Goal: Navigation & Orientation: Find specific page/section

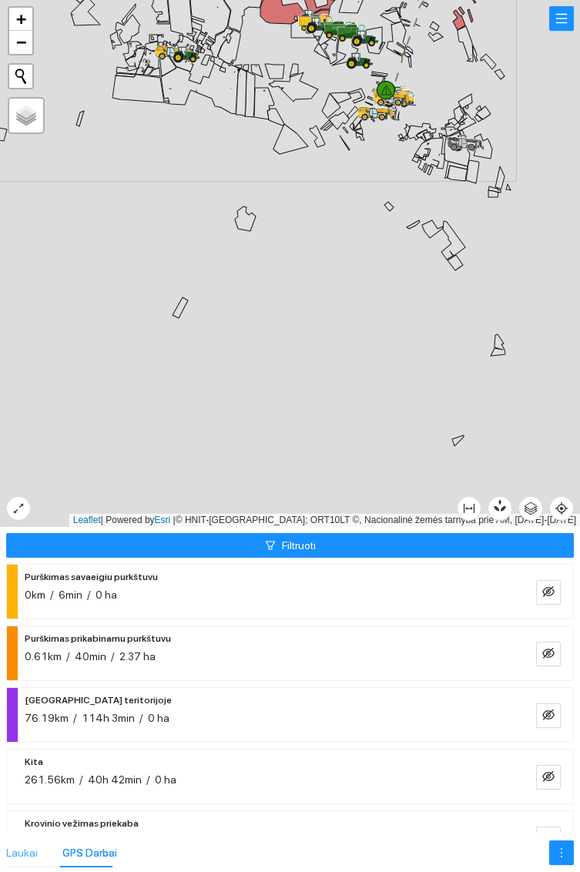
click at [21, 838] on div "Laukai" at bounding box center [22, 852] width 32 height 29
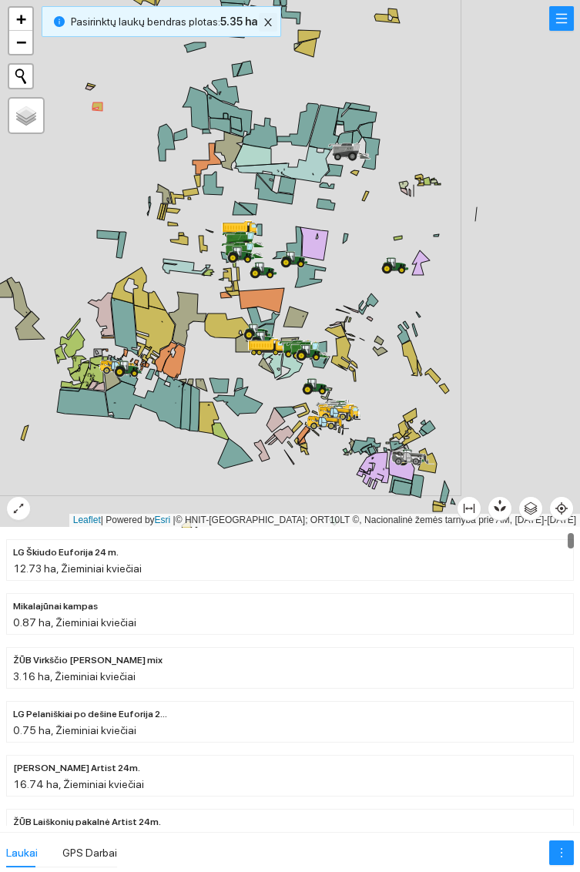
click at [266, 22] on icon "close" at bounding box center [268, 22] width 11 height 11
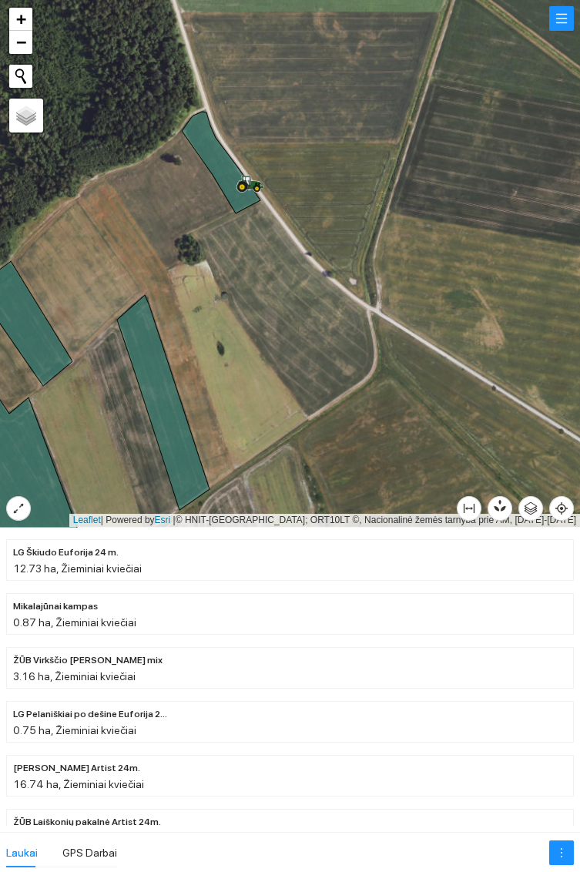
click at [258, 182] on icon at bounding box center [251, 182] width 26 height 12
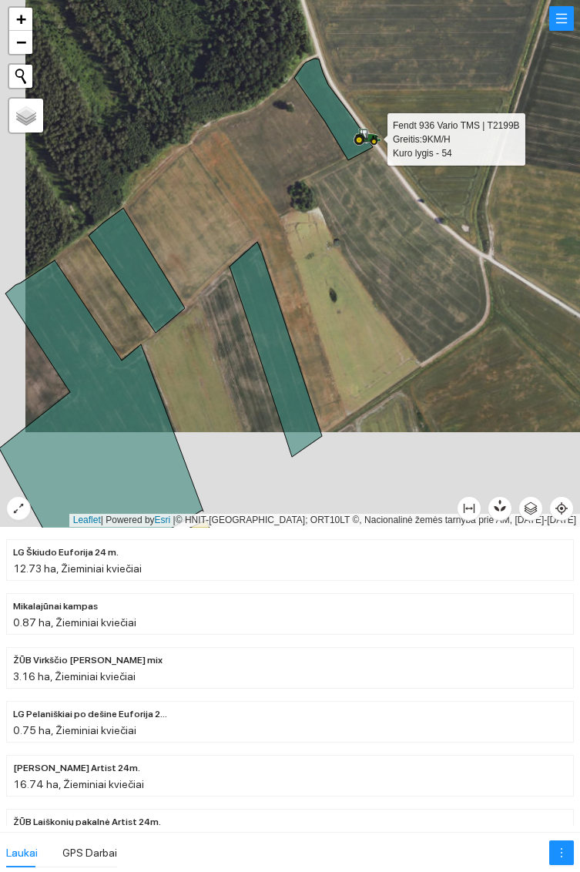
click at [328, 104] on icon at bounding box center [333, 110] width 79 height 102
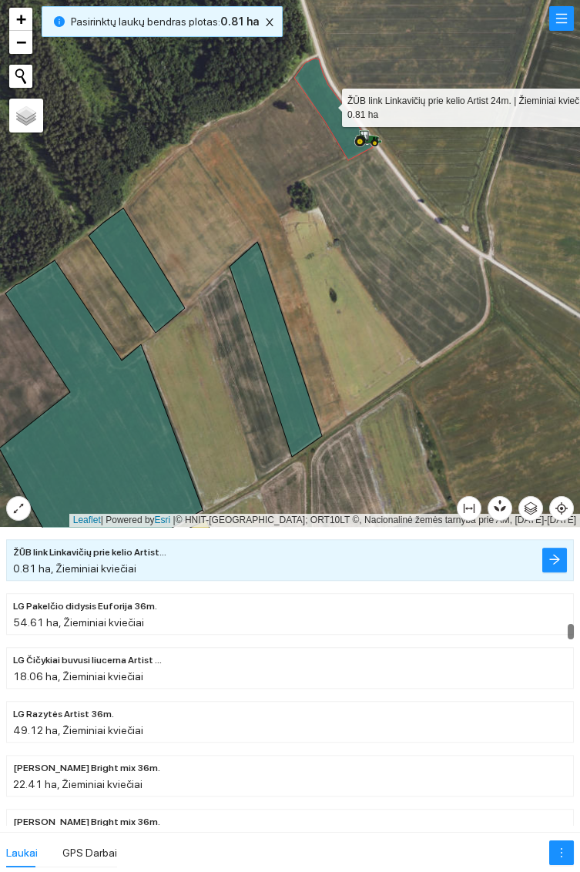
click at [277, 372] on icon at bounding box center [276, 349] width 92 height 215
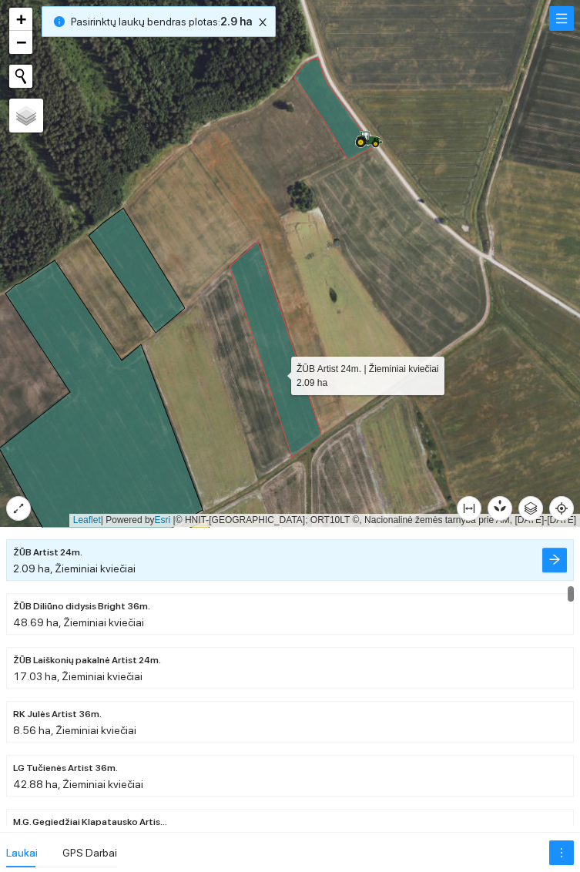
click at [148, 282] on icon at bounding box center [137, 270] width 96 height 125
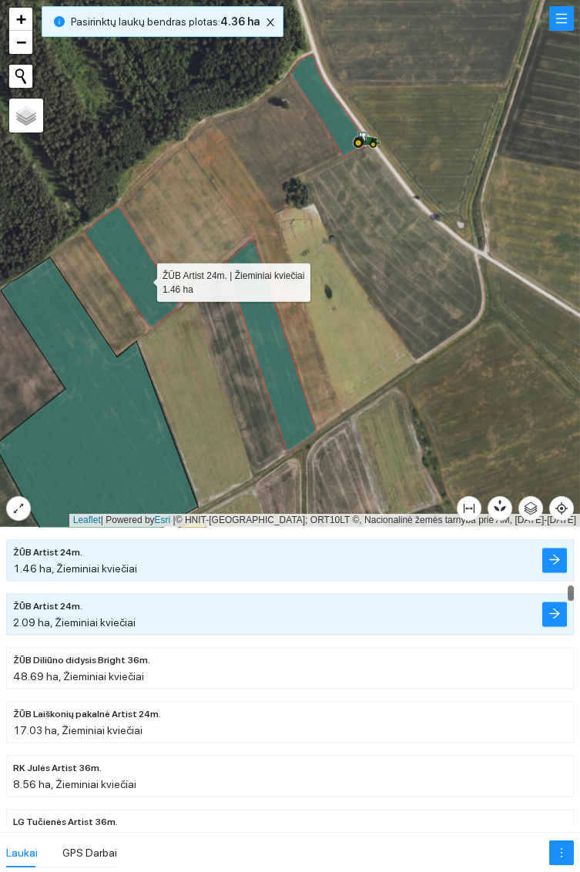
click at [109, 423] on icon at bounding box center [97, 418] width 204 height 323
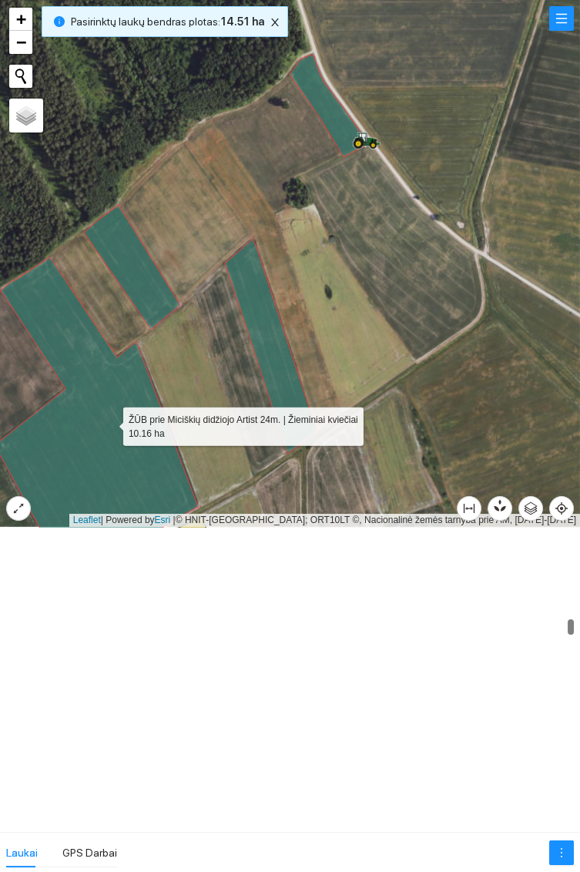
scroll to position [4949, 0]
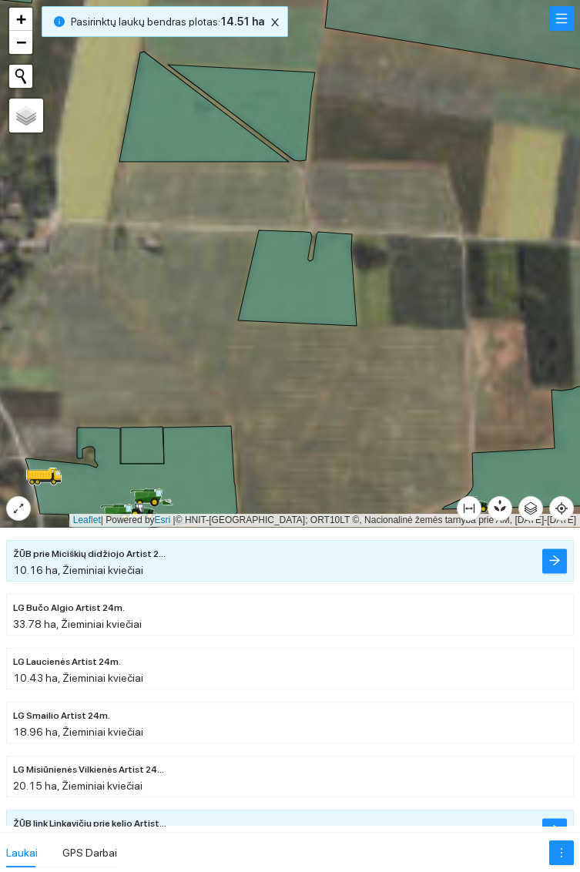
click at [178, 134] on icon at bounding box center [203, 107] width 169 height 110
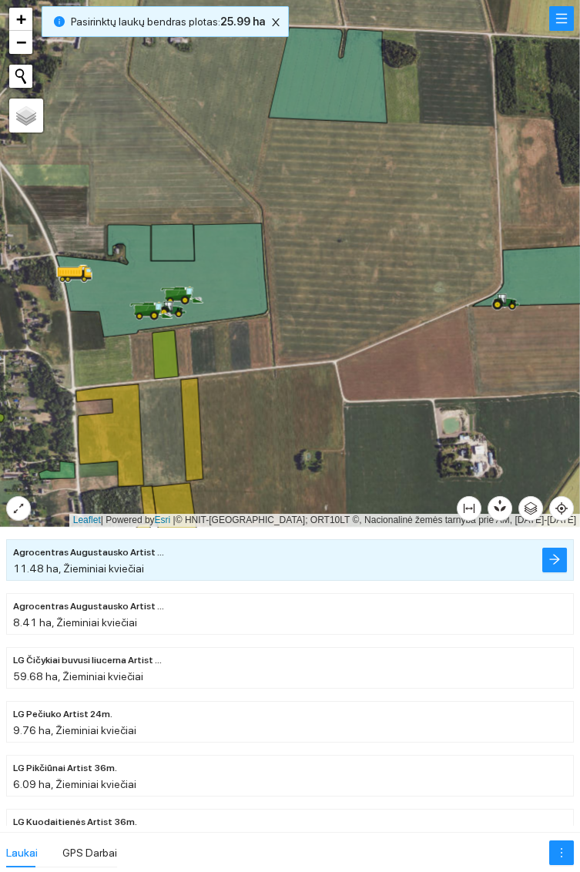
click at [234, 273] on icon at bounding box center [162, 280] width 212 height 114
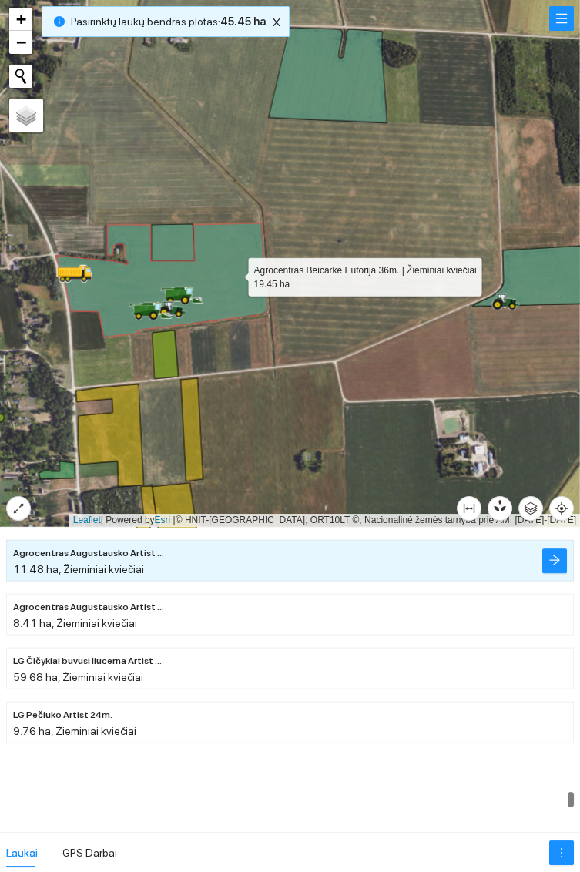
scroll to position [14900, 0]
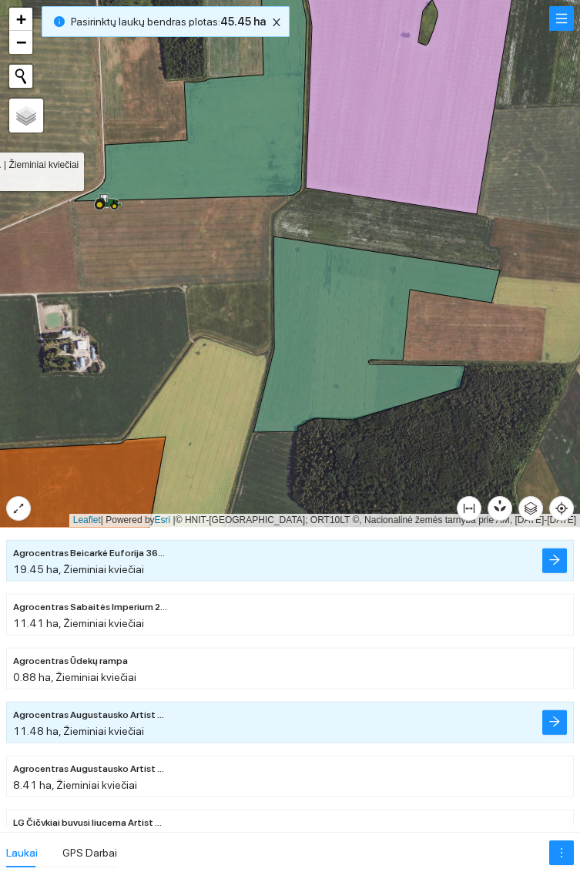
click at [346, 310] on icon at bounding box center [376, 335] width 247 height 196
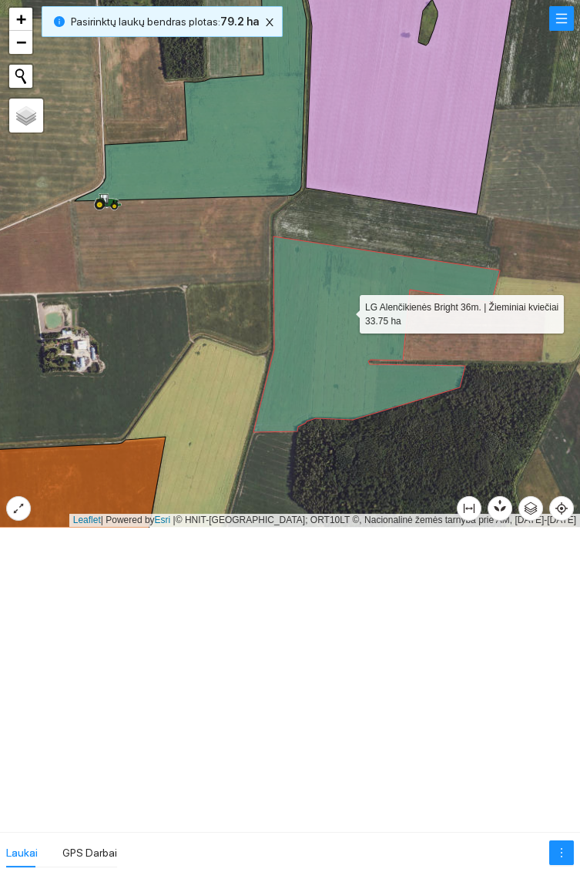
scroll to position [15923, 0]
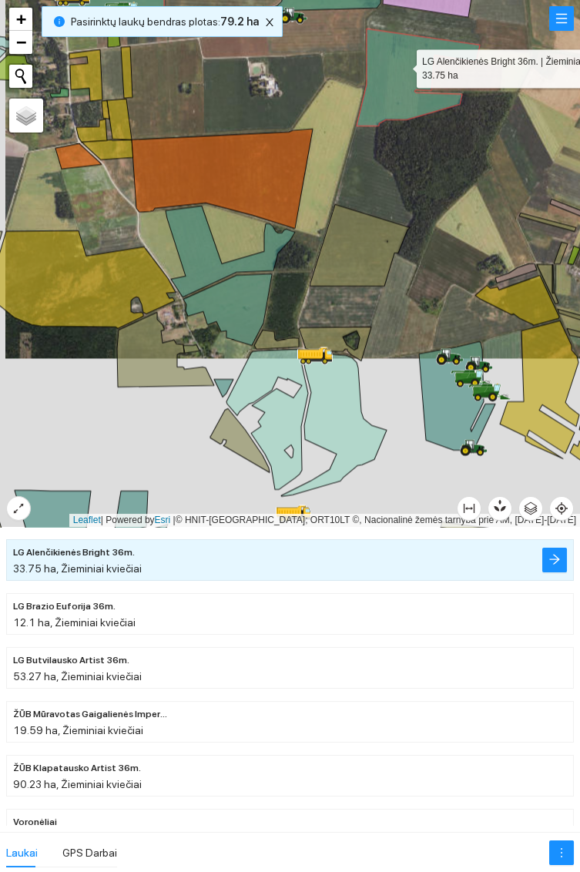
click at [190, 253] on icon at bounding box center [230, 251] width 129 height 91
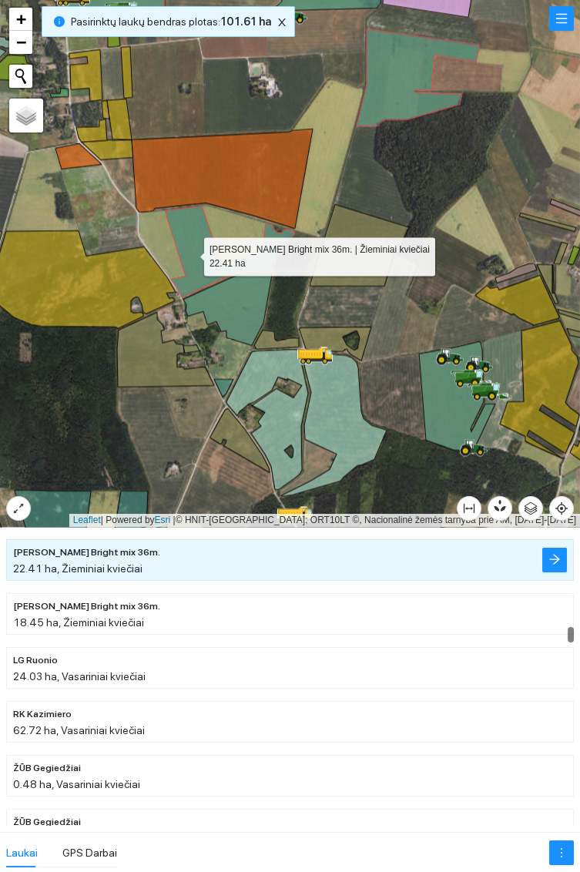
click at [241, 313] on icon at bounding box center [227, 309] width 89 height 72
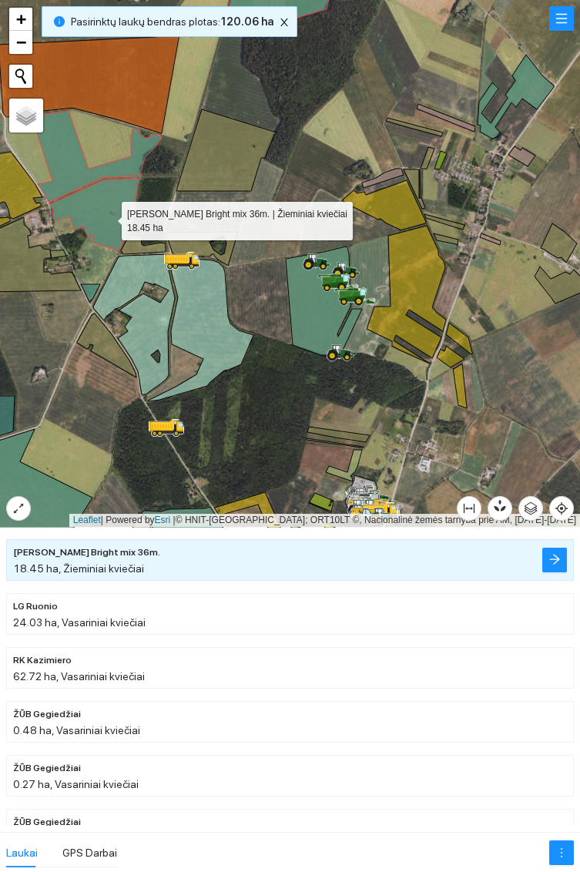
click at [304, 317] on icon at bounding box center [324, 301] width 76 height 109
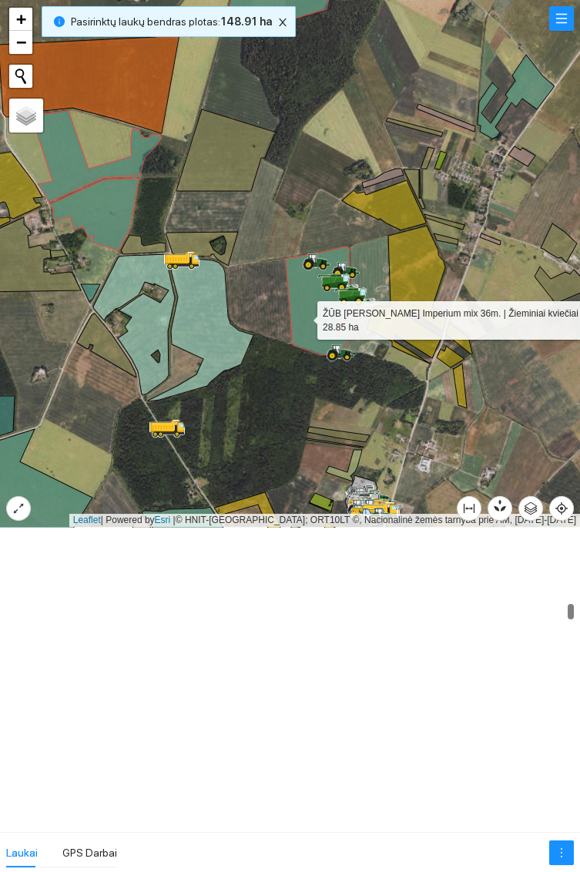
scroll to position [4089, 0]
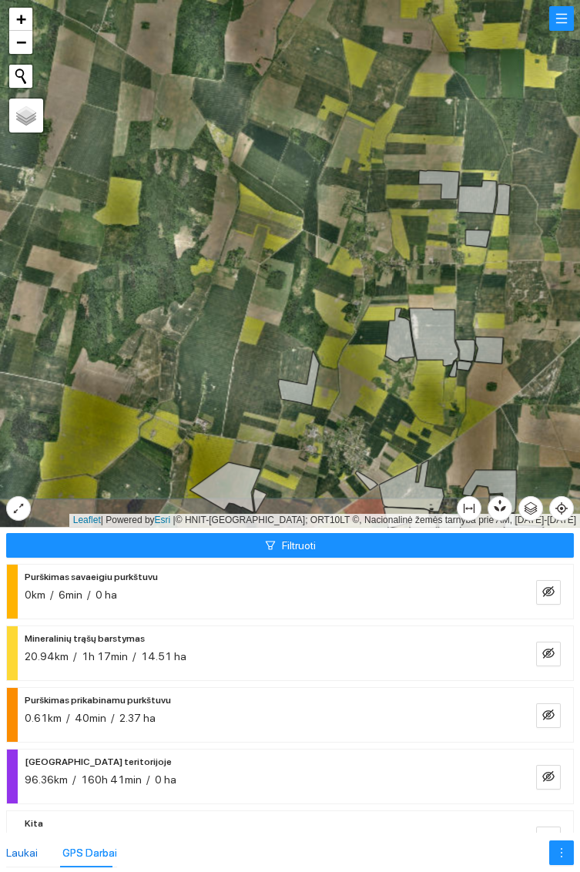
click at [17, 857] on div "Laukai" at bounding box center [22, 852] width 32 height 17
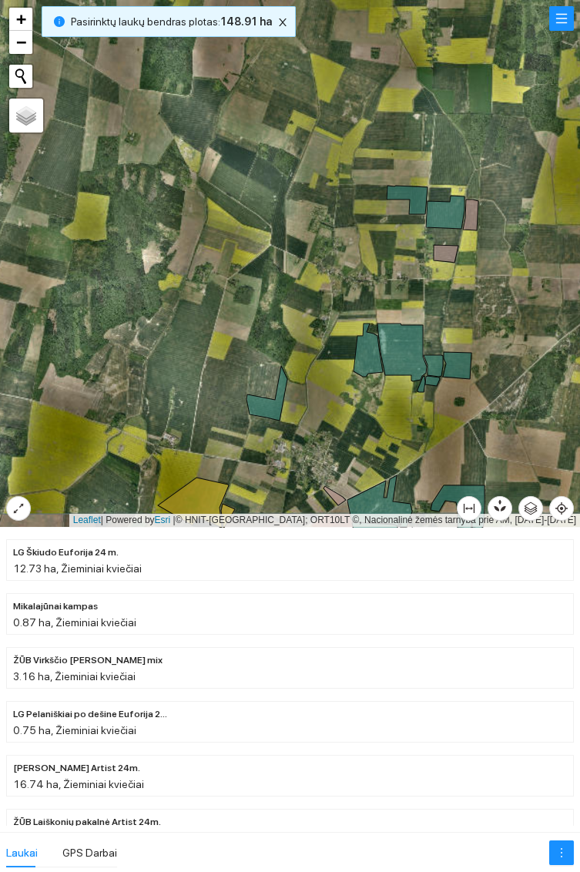
click at [415, 185] on div at bounding box center [290, 263] width 580 height 527
click at [414, 196] on icon at bounding box center [407, 200] width 41 height 29
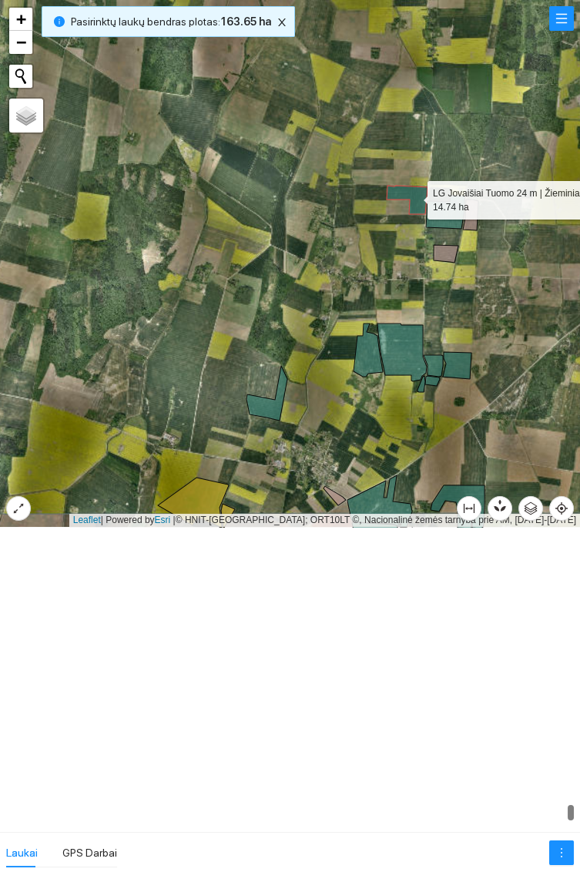
scroll to position [15649, 0]
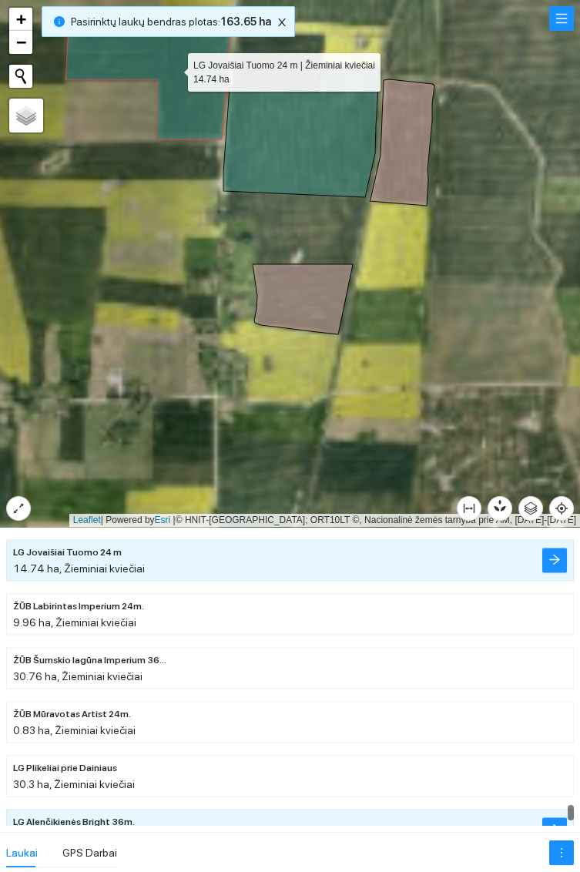
click at [318, 155] on icon at bounding box center [301, 131] width 156 height 132
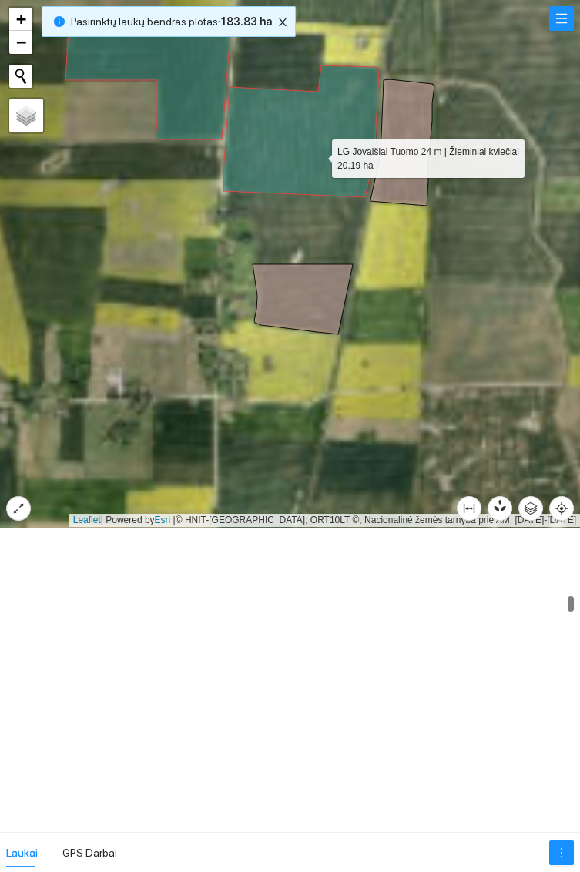
scroll to position [3658, 0]
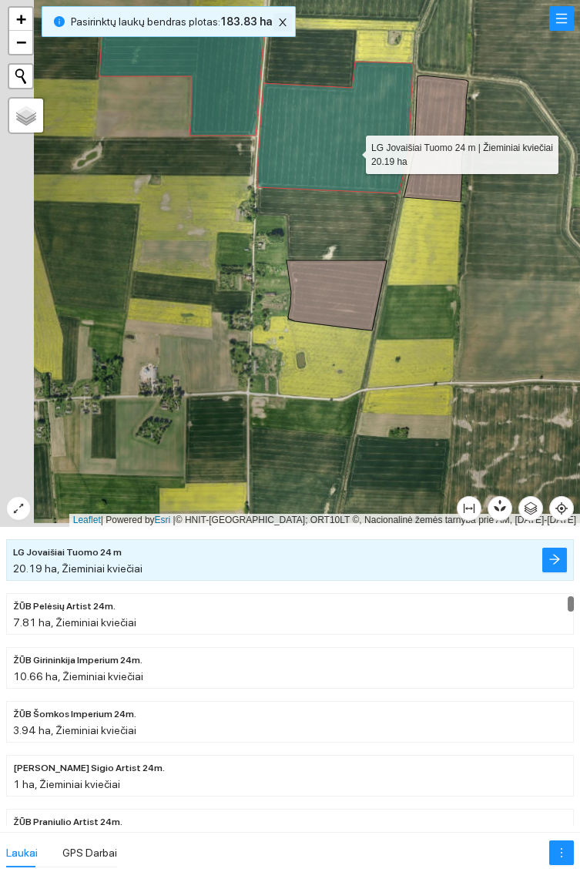
click at [279, 22] on icon "close" at bounding box center [283, 22] width 8 height 8
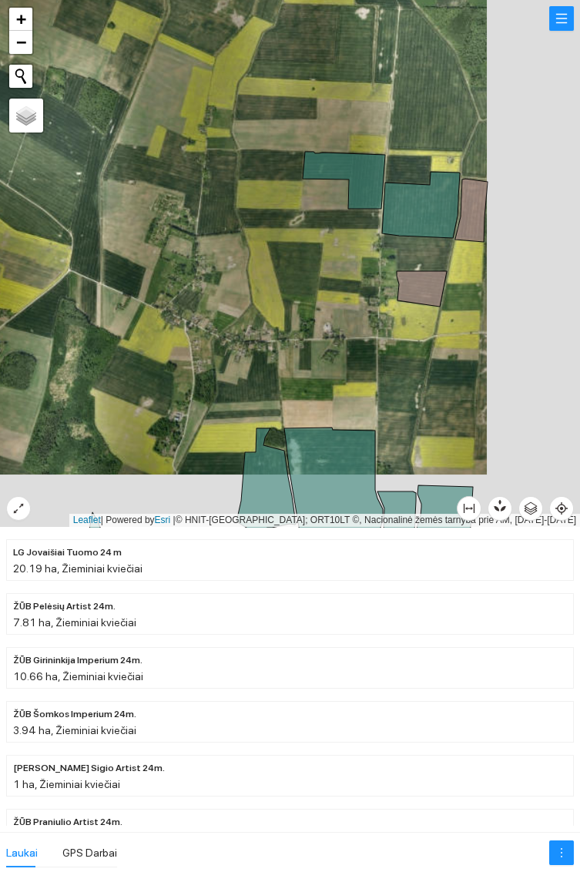
click at [360, 168] on icon at bounding box center [344, 180] width 82 height 57
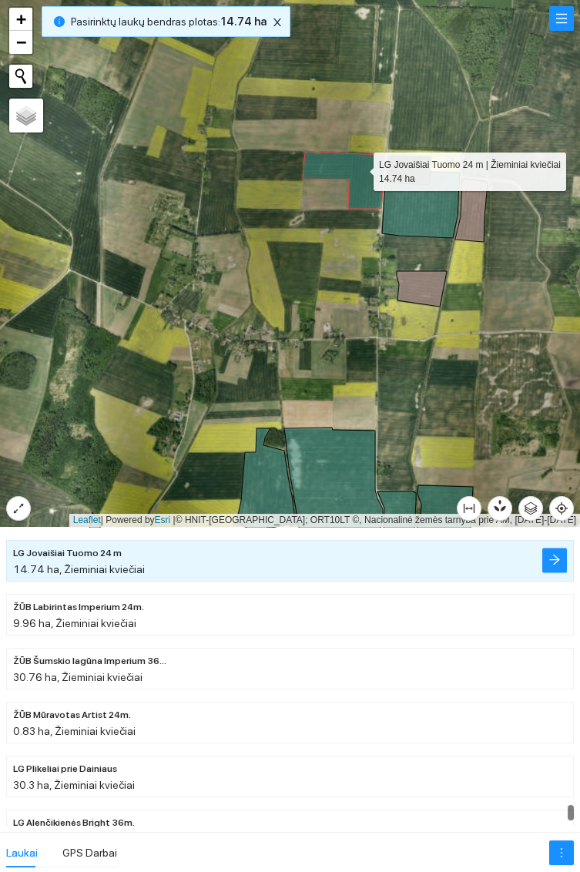
click at [433, 231] on icon at bounding box center [421, 205] width 78 height 66
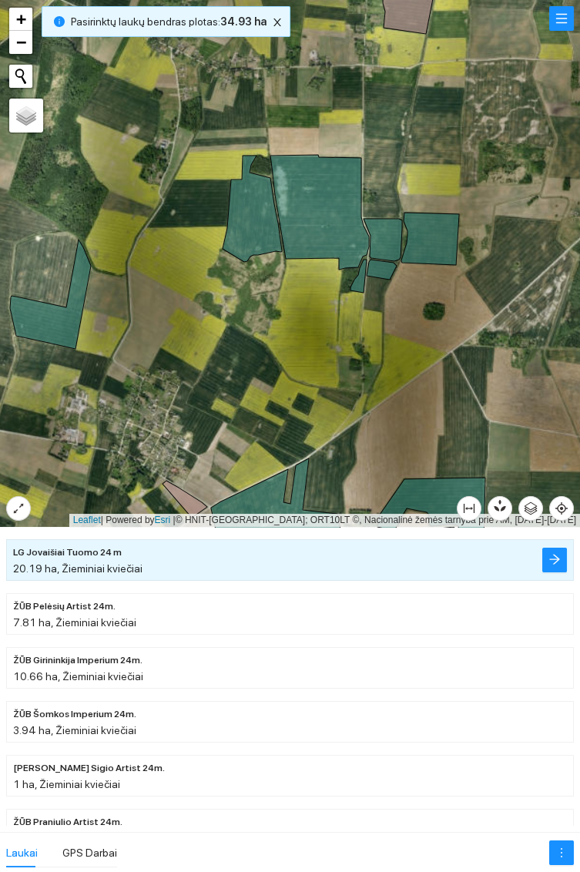
click at [257, 216] on icon at bounding box center [252, 209] width 59 height 106
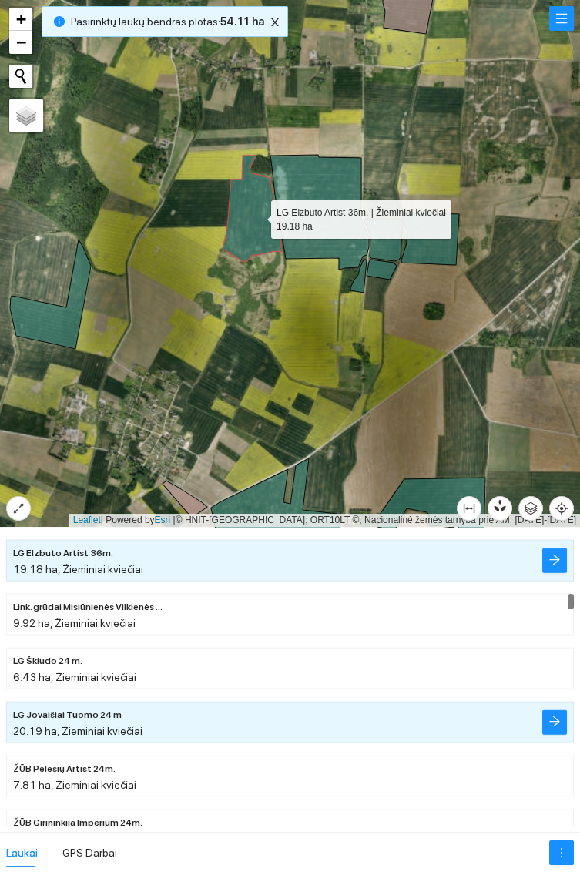
click at [332, 184] on icon at bounding box center [319, 212] width 99 height 115
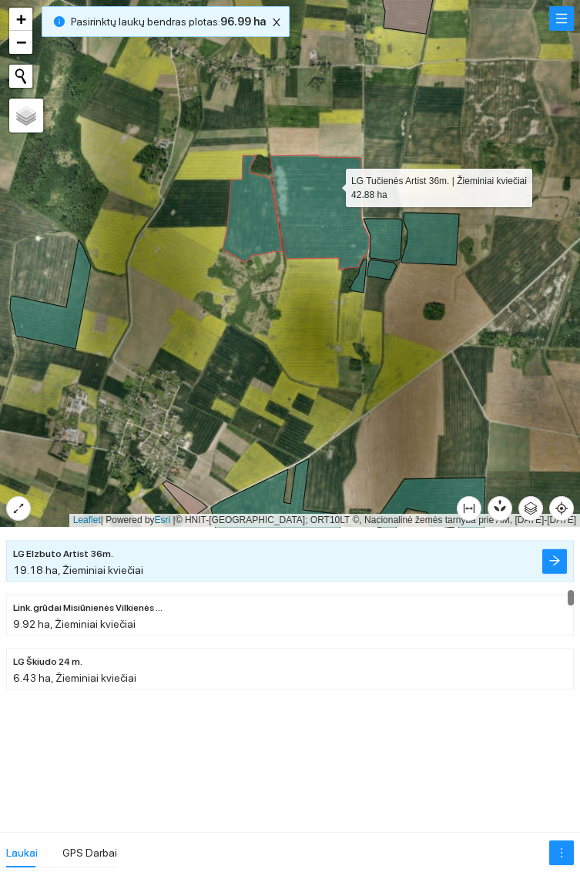
scroll to position [3281, 0]
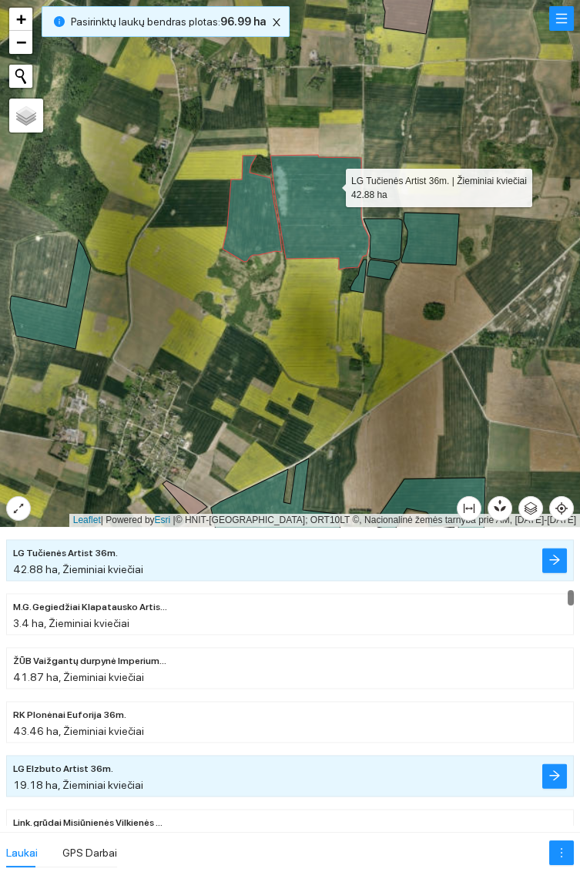
click at [445, 244] on icon at bounding box center [430, 239] width 58 height 52
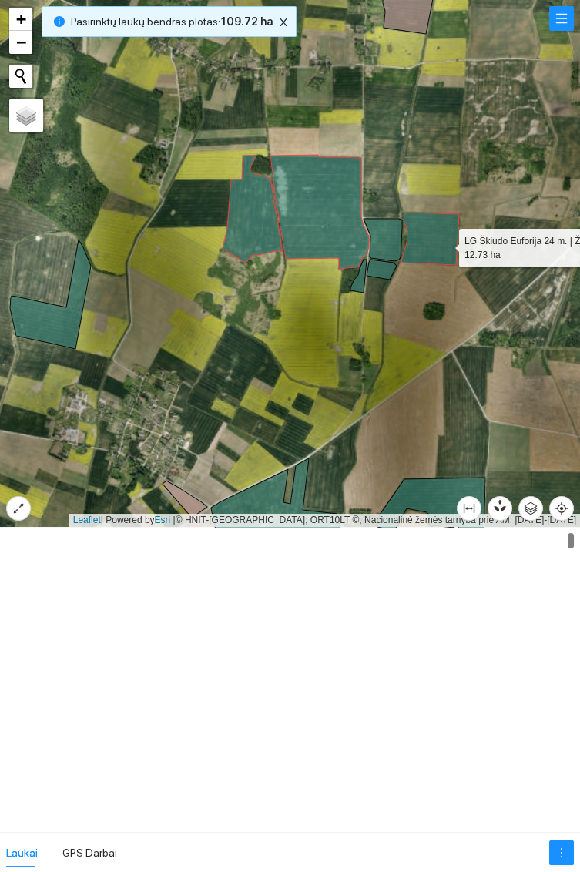
scroll to position [0, 0]
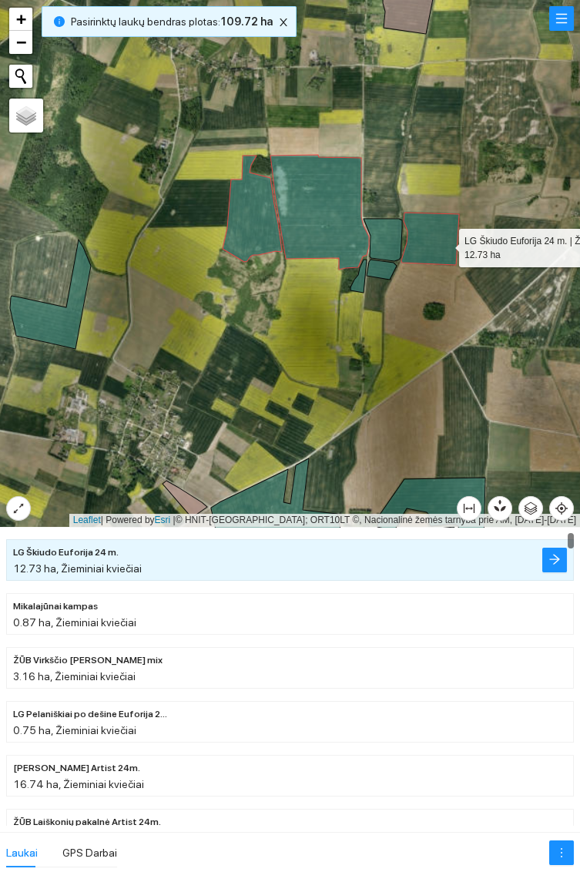
click at [388, 240] on icon at bounding box center [383, 240] width 39 height 42
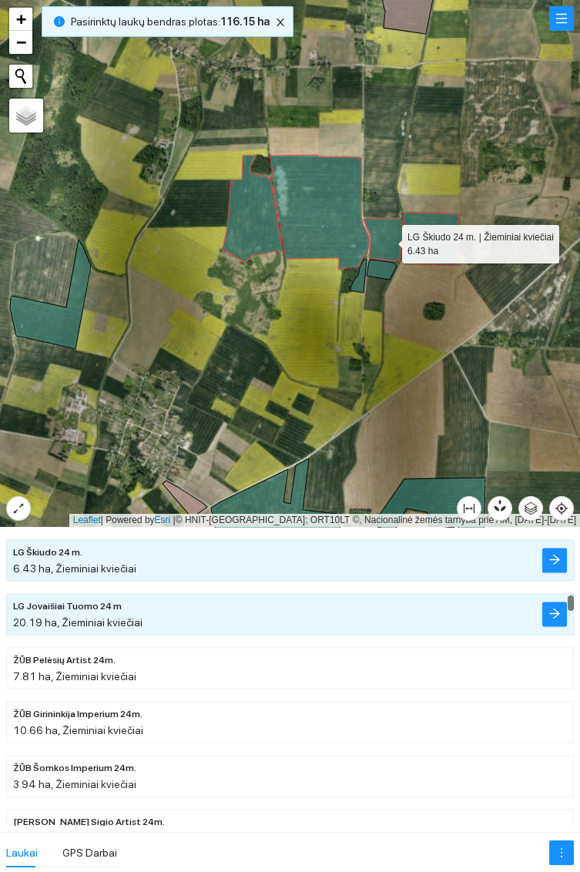
click at [389, 274] on icon at bounding box center [382, 270] width 30 height 20
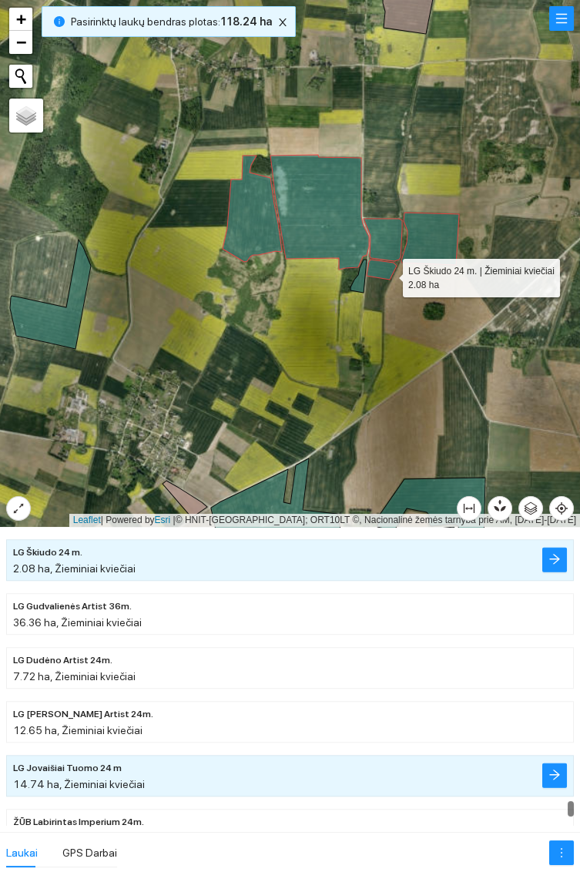
click at [359, 284] on icon at bounding box center [359, 276] width 16 height 33
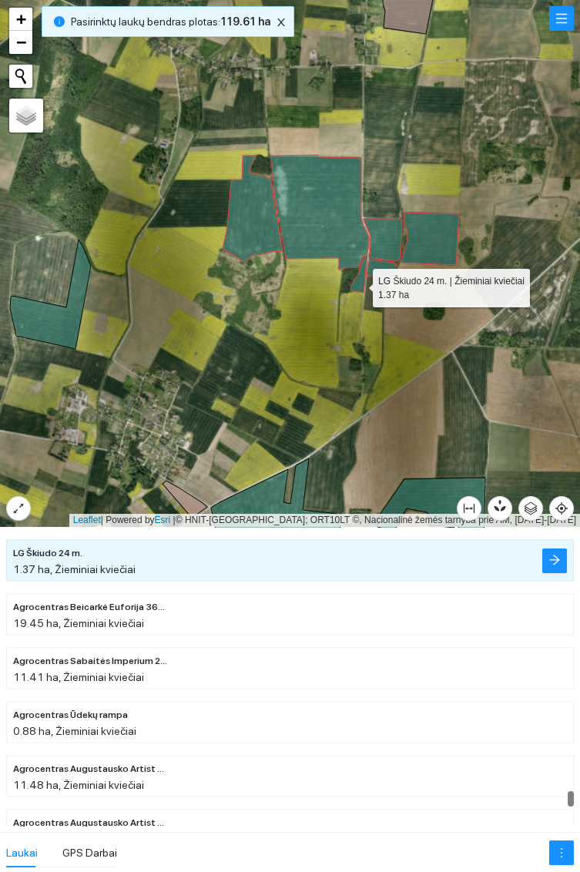
click at [62, 320] on icon at bounding box center [50, 294] width 81 height 109
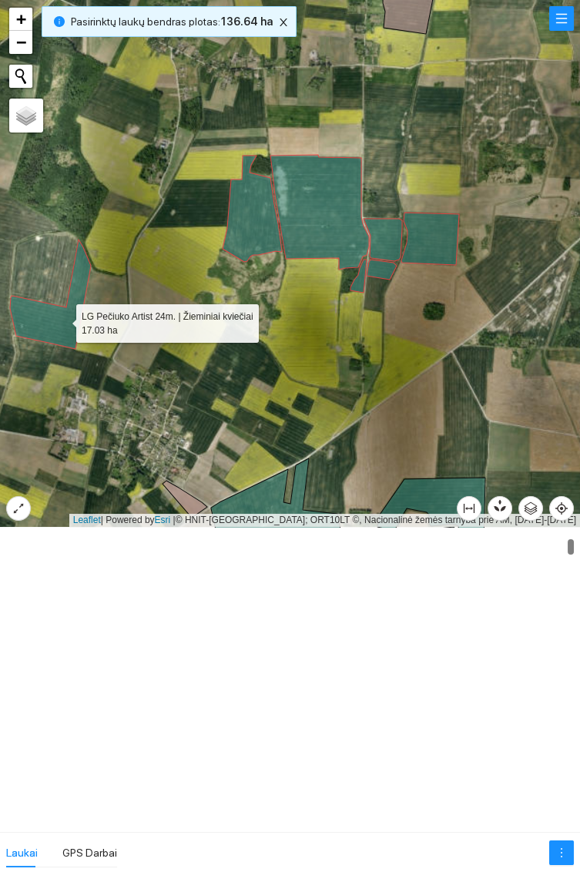
scroll to position [377, 0]
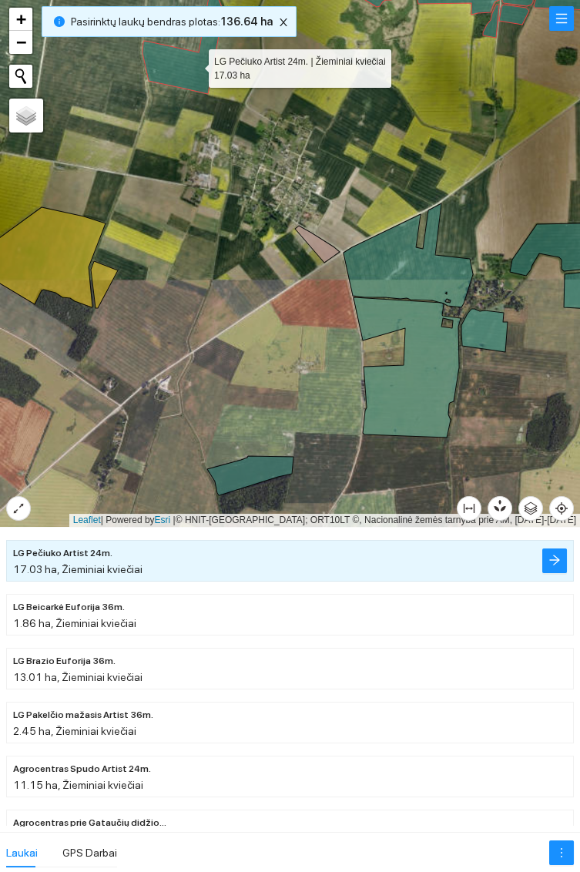
click at [253, 476] on icon at bounding box center [250, 475] width 86 height 39
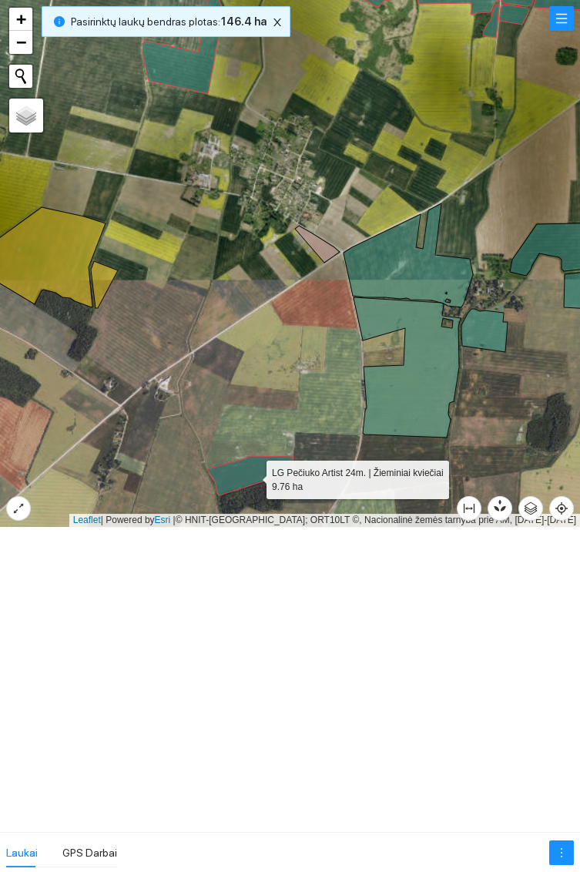
scroll to position [15223, 0]
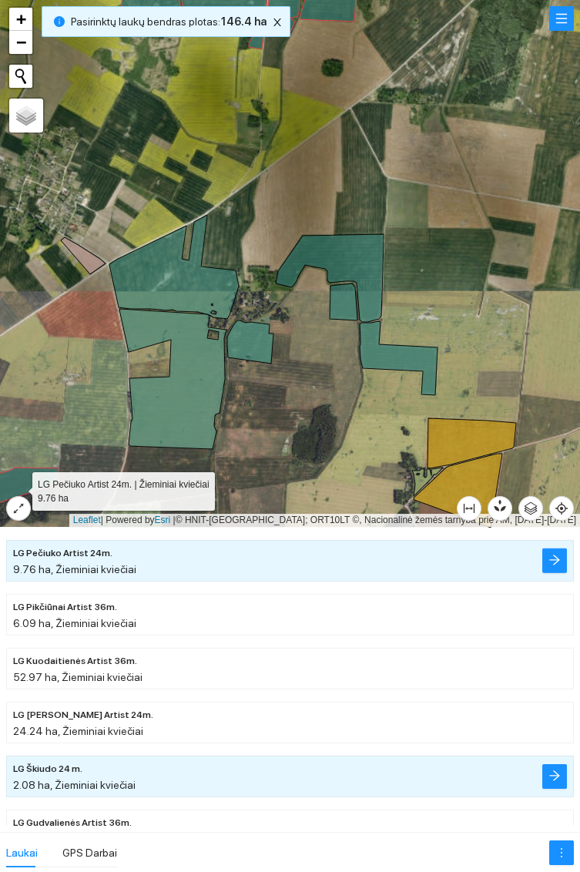
click at [257, 336] on icon at bounding box center [250, 341] width 46 height 43
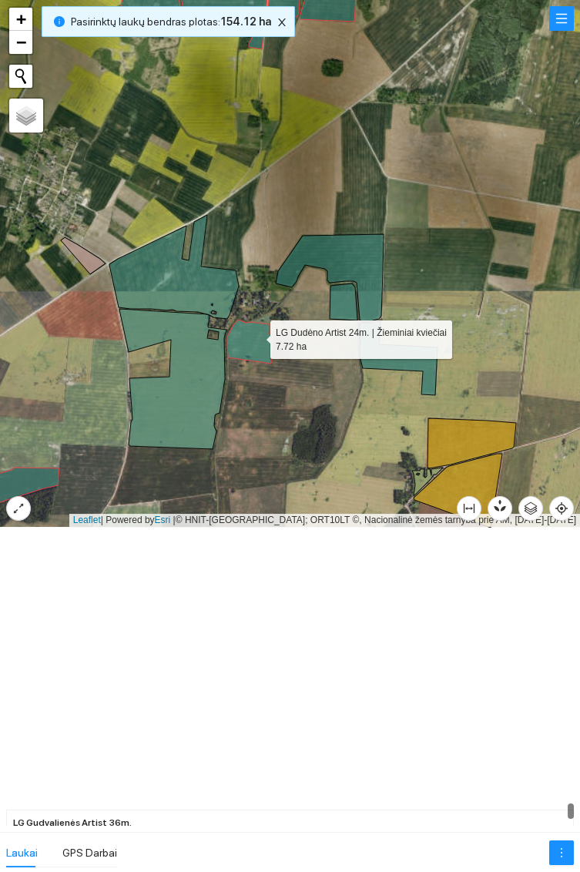
scroll to position [15547, 0]
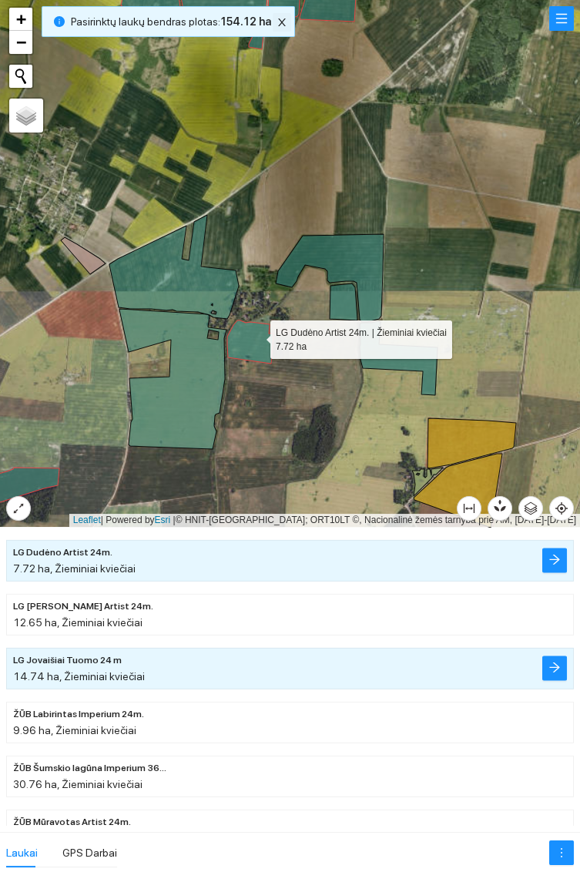
click at [278, 22] on icon "close" at bounding box center [282, 22] width 8 height 8
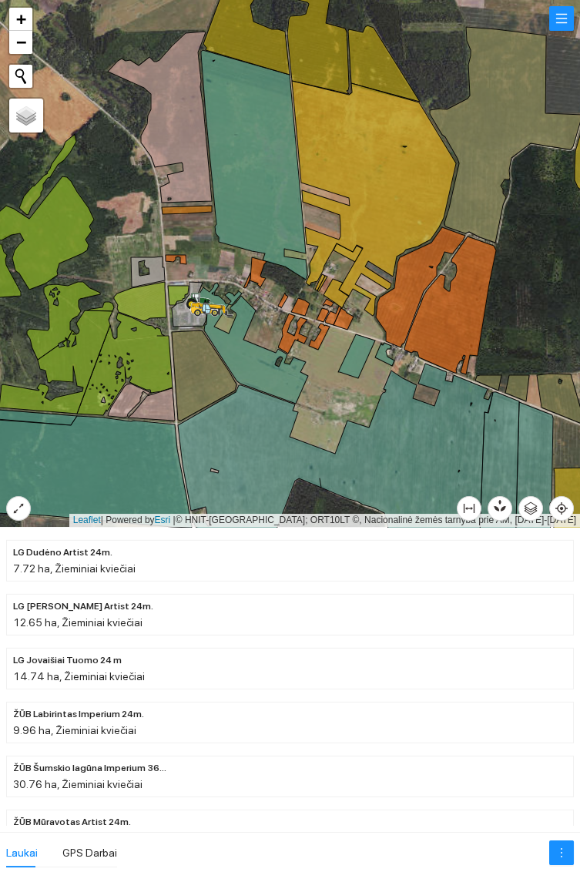
click at [257, 154] on icon at bounding box center [254, 165] width 106 height 230
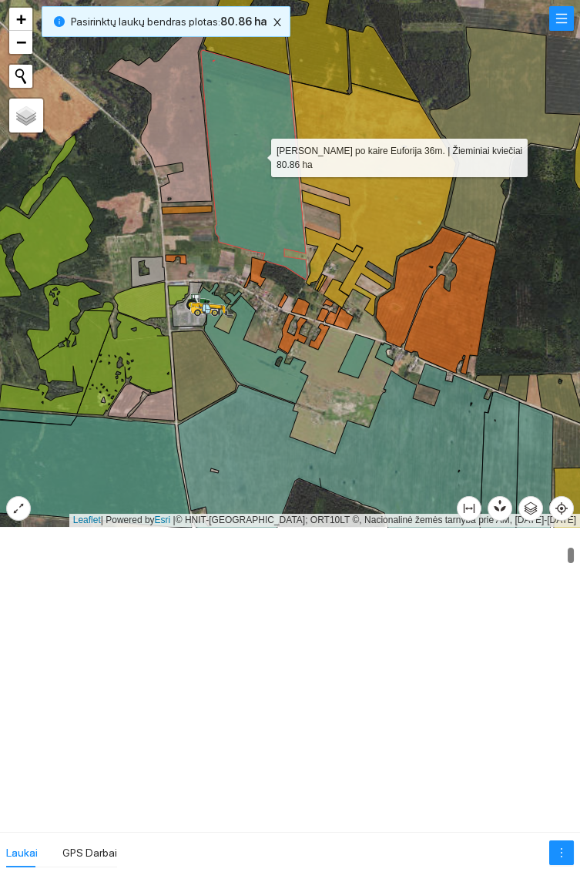
scroll to position [863, 0]
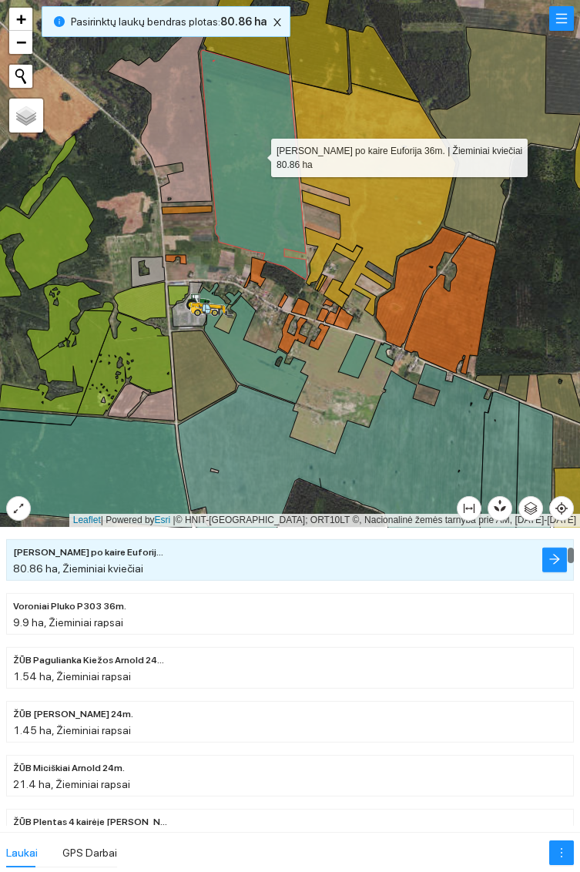
click at [250, 364] on icon at bounding box center [253, 343] width 109 height 121
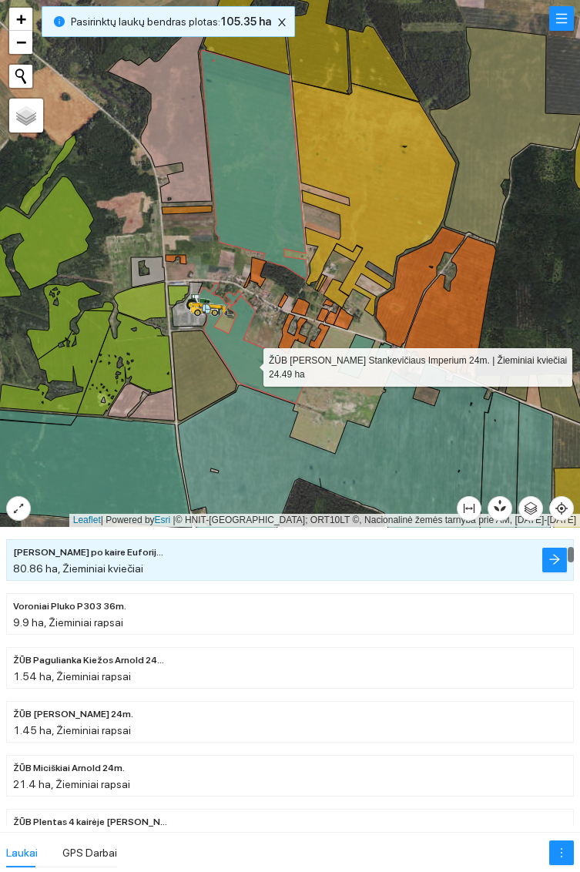
scroll to position [808, 0]
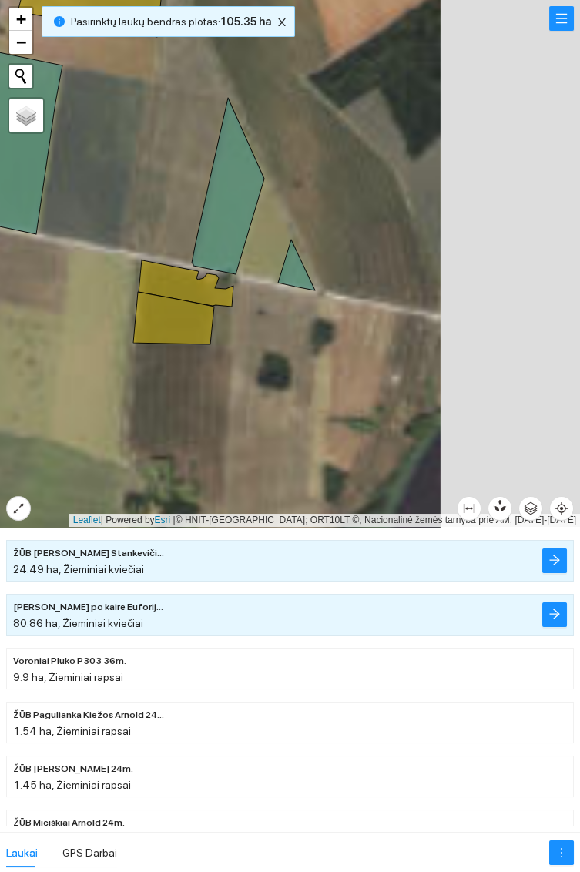
click at [225, 201] on icon at bounding box center [228, 186] width 72 height 176
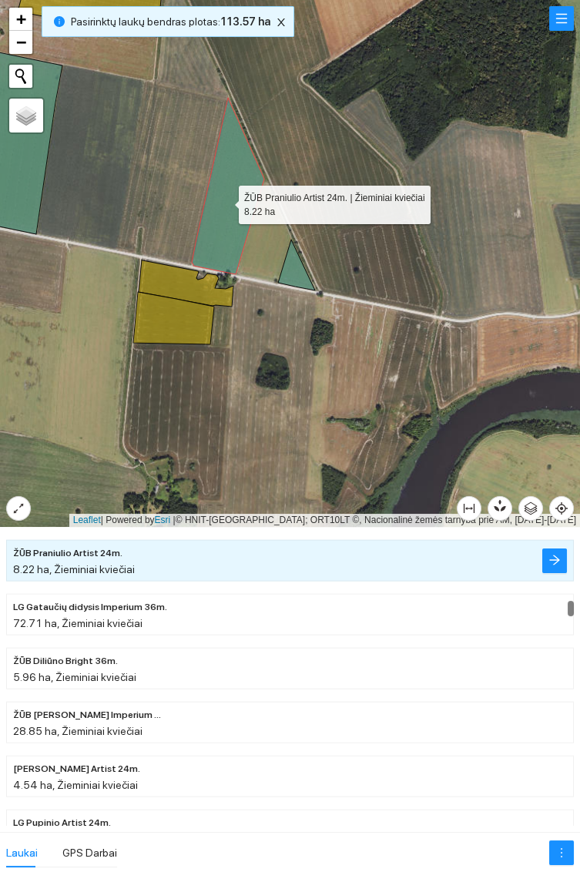
click at [304, 268] on icon at bounding box center [296, 265] width 37 height 51
